Goal: Task Accomplishment & Management: Use online tool/utility

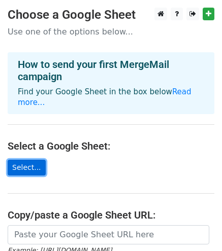
click at [26, 160] on link "Select..." at bounding box center [27, 168] width 38 height 16
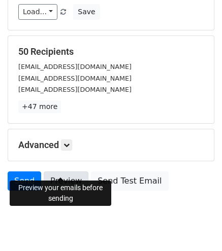
scroll to position [181, 0]
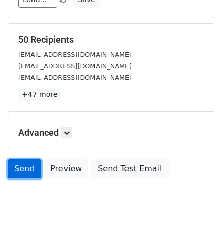
click at [25, 160] on link "Send" at bounding box center [24, 168] width 33 height 19
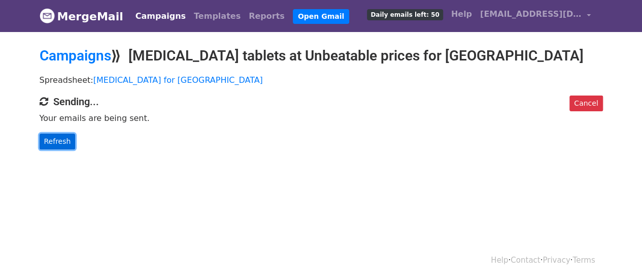
click at [47, 145] on link "Refresh" at bounding box center [58, 141] width 36 height 16
